Goal: Check status: Check status

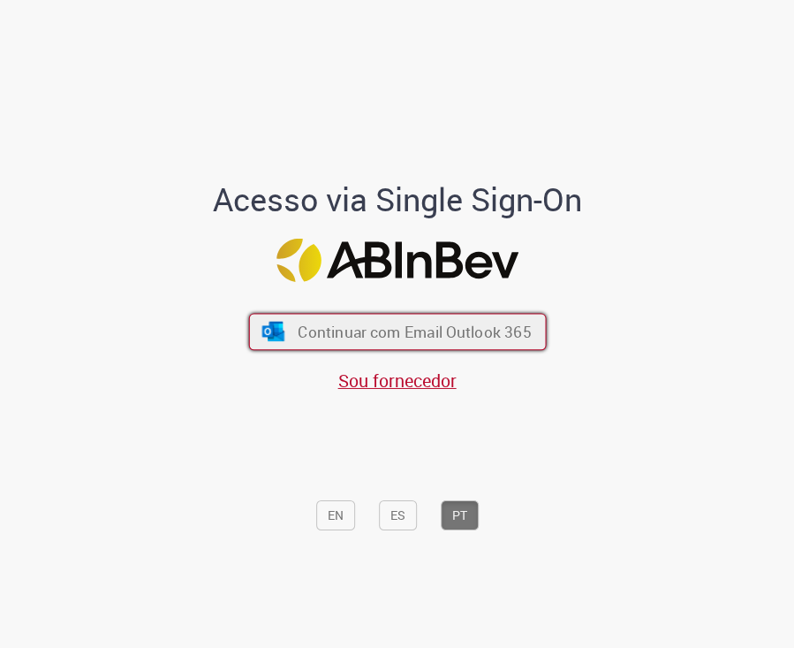
click at [431, 324] on span "Continuar com Email Outlook 365" at bounding box center [414, 331] width 233 height 20
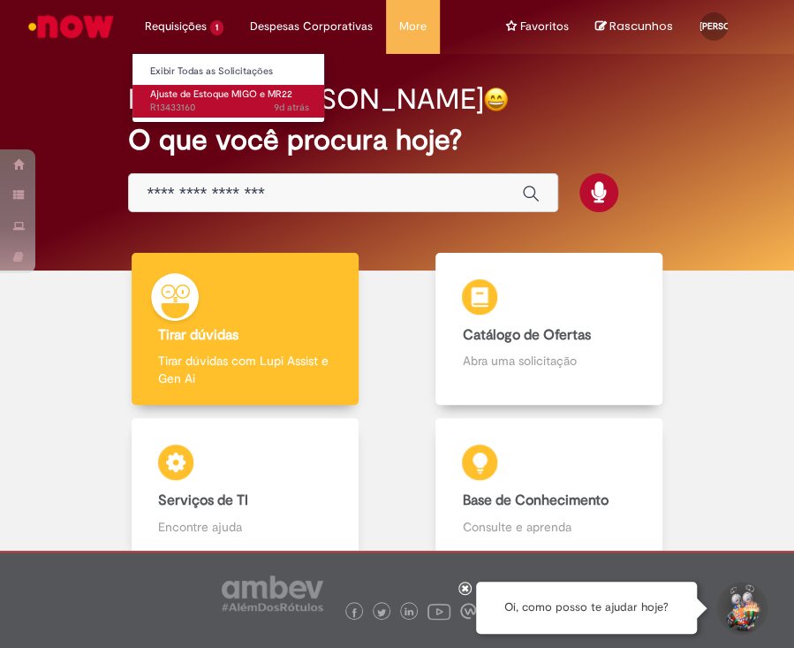
click at [230, 109] on span "9d atrás 9 dias atrás R13433160" at bounding box center [229, 108] width 159 height 14
